Goal: Information Seeking & Learning: Understand process/instructions

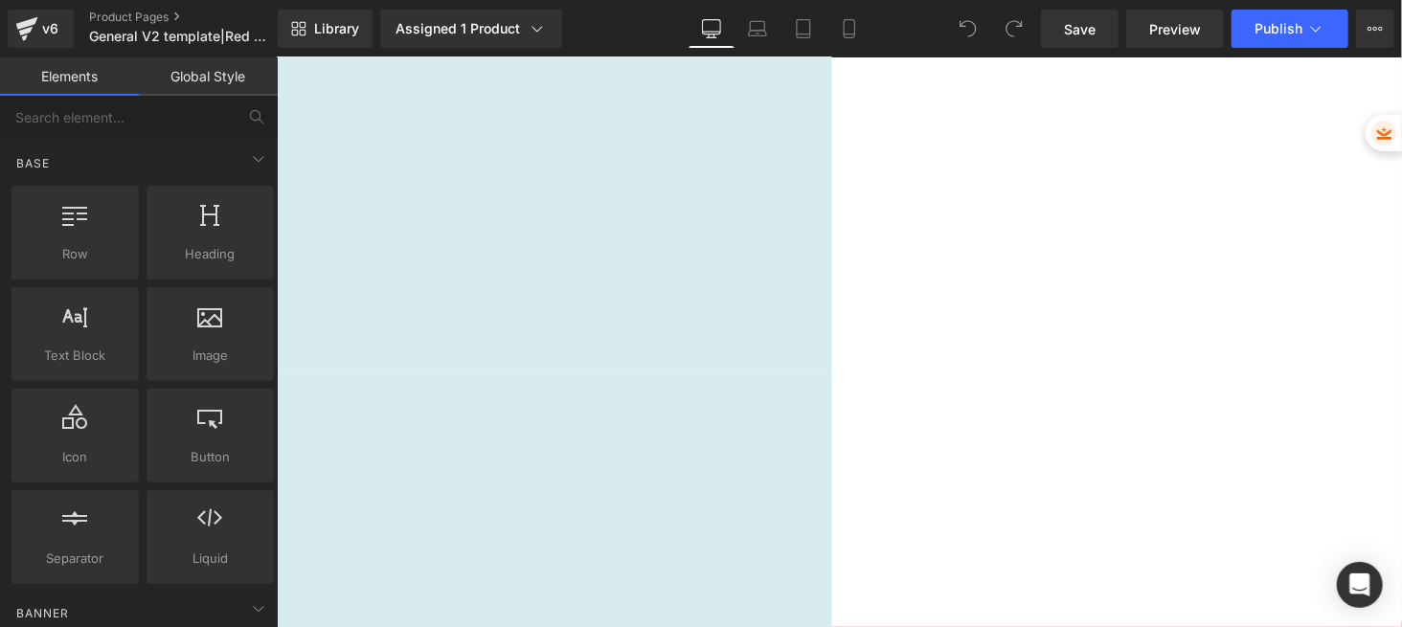
scroll to position [6383, 0]
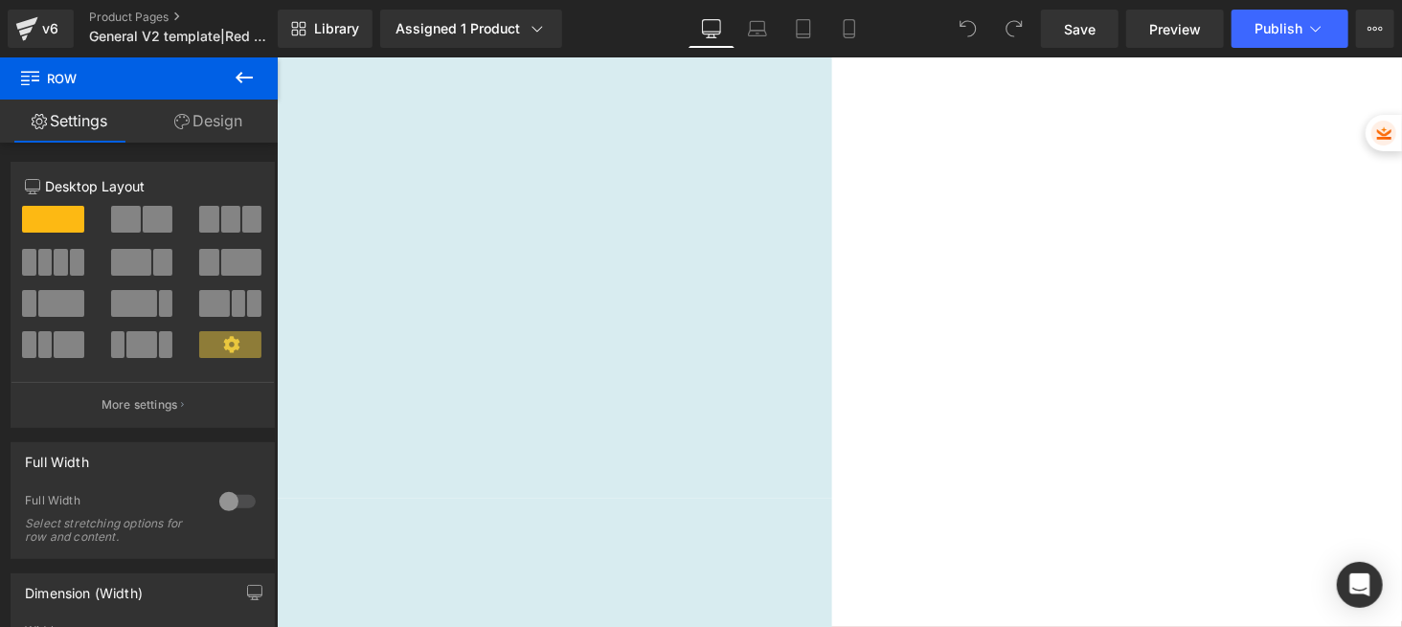
scroll to position [6256, 0]
click at [276, 56] on span "Accordion" at bounding box center [276, 56] width 0 height 0
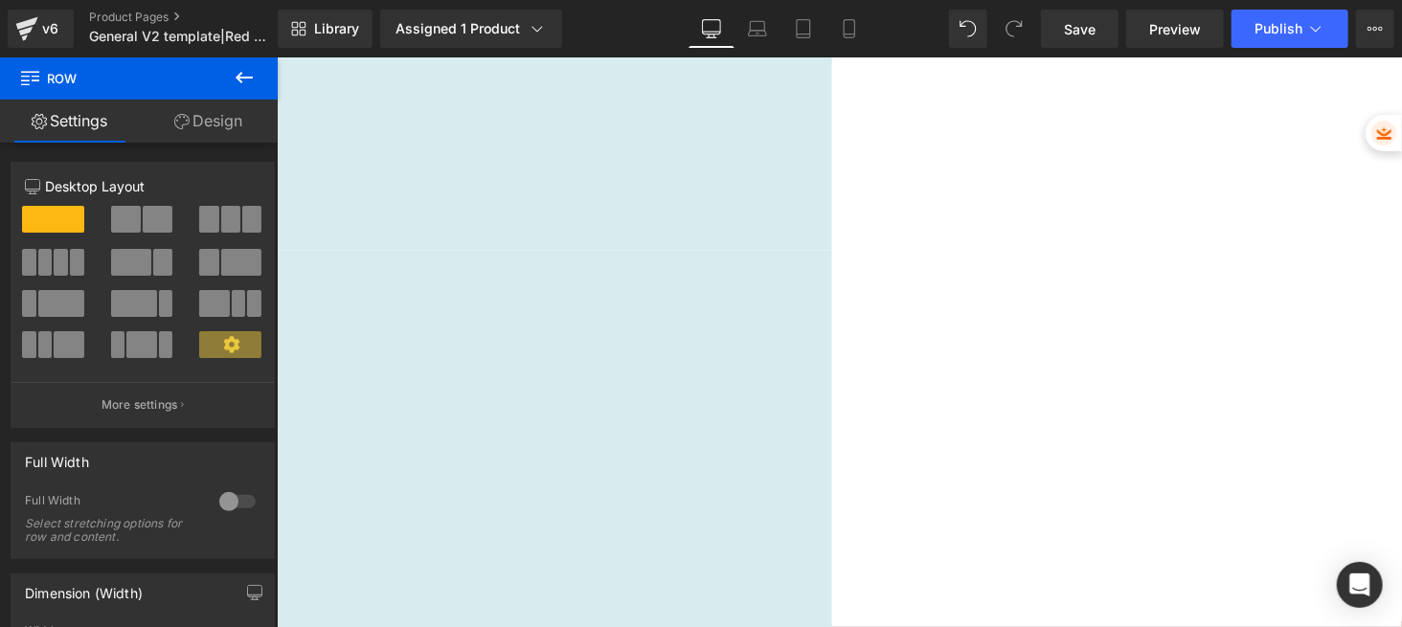
click at [276, 56] on icon at bounding box center [276, 56] width 0 height 0
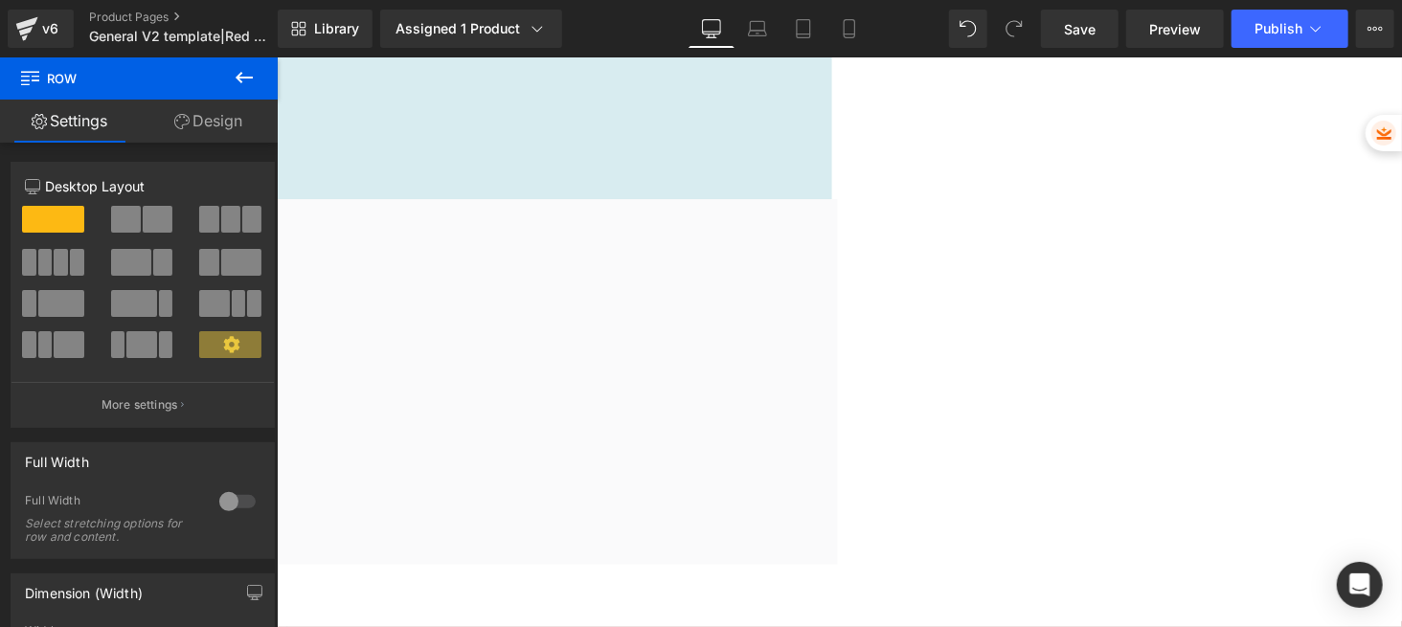
scroll to position [7022, 0]
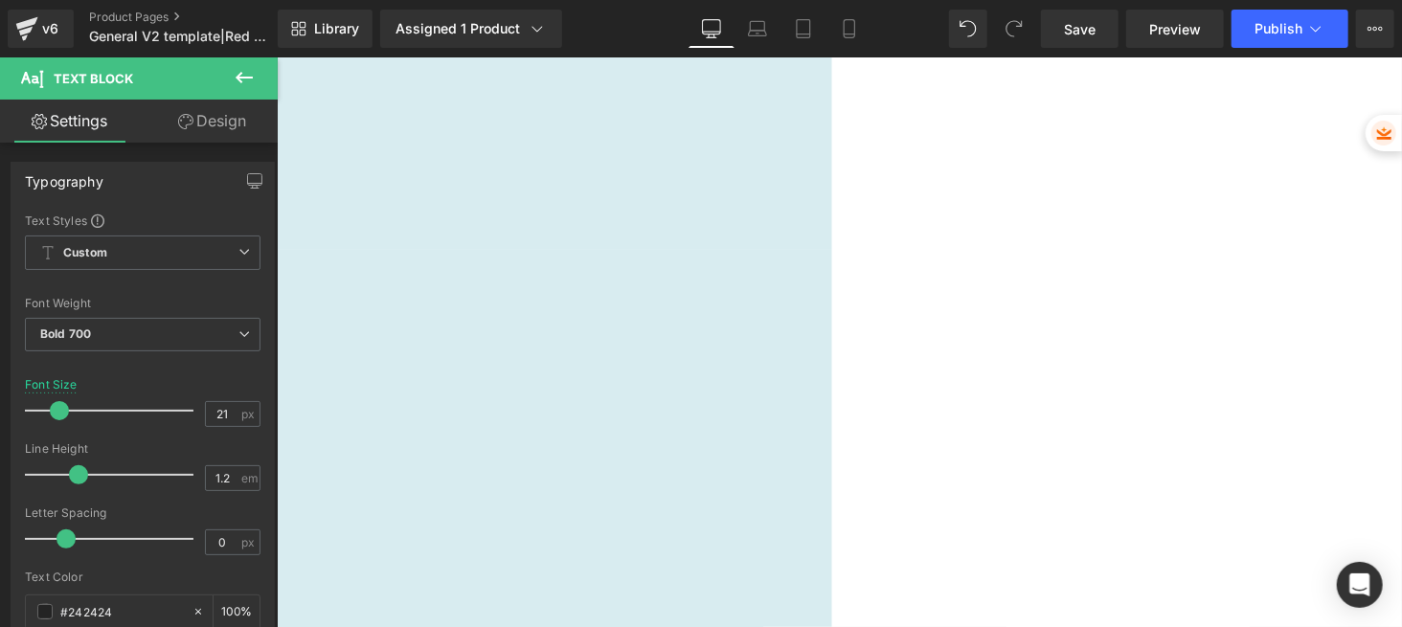
scroll to position [6383, 0]
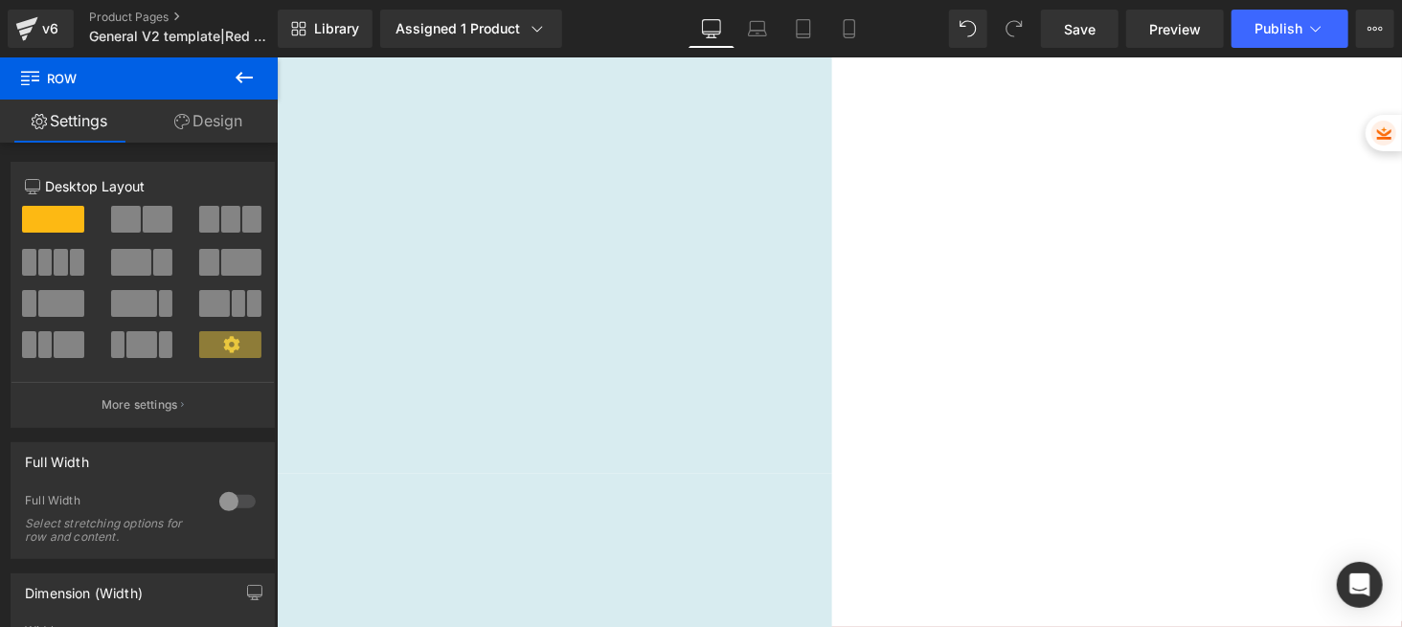
scroll to position [6766, 0]
